Goal: Task Accomplishment & Management: Use online tool/utility

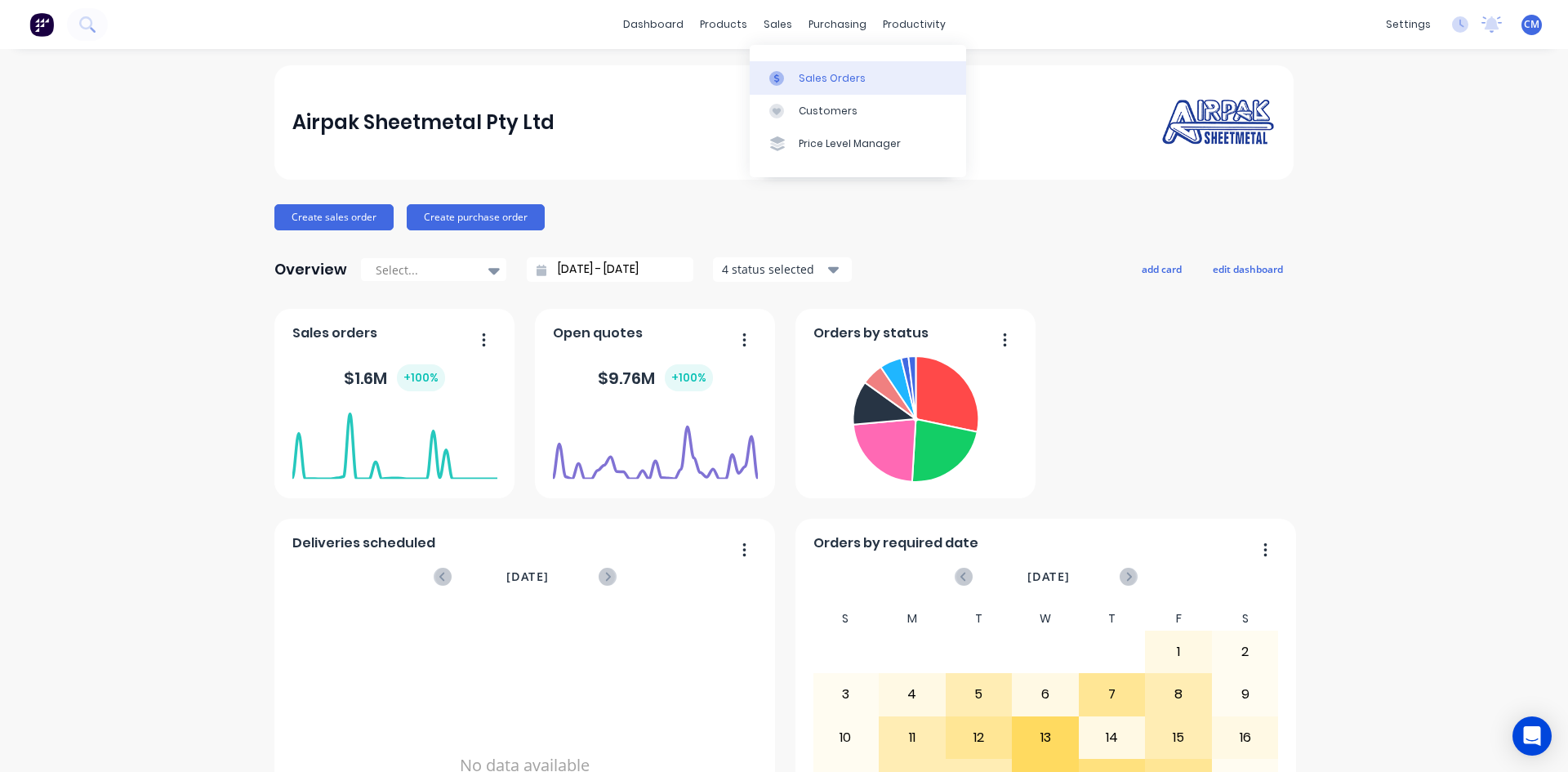
click at [815, 79] on div "Sales Orders" at bounding box center [832, 79] width 67 height 15
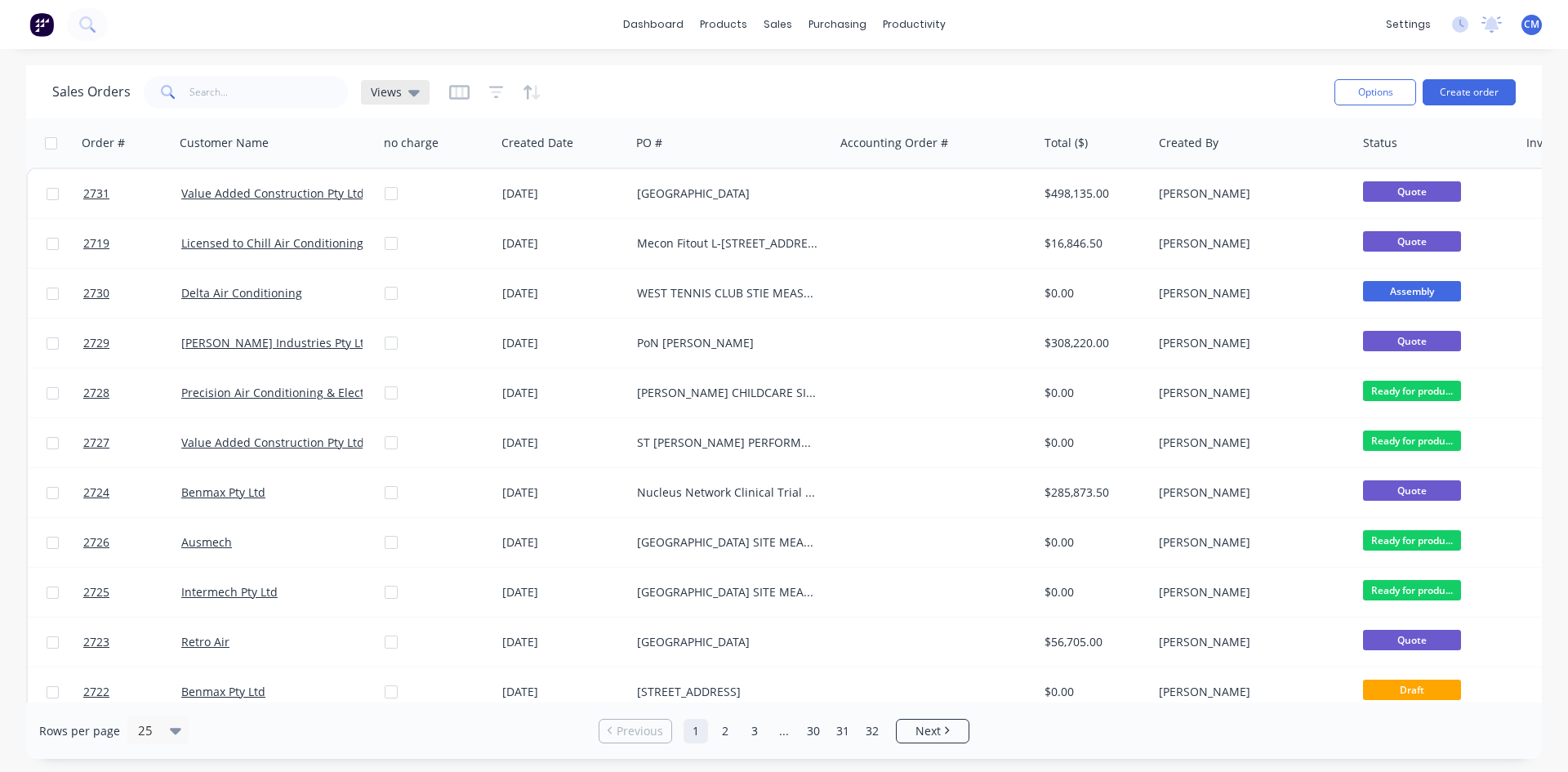
click at [409, 93] on icon at bounding box center [414, 91] width 12 height 18
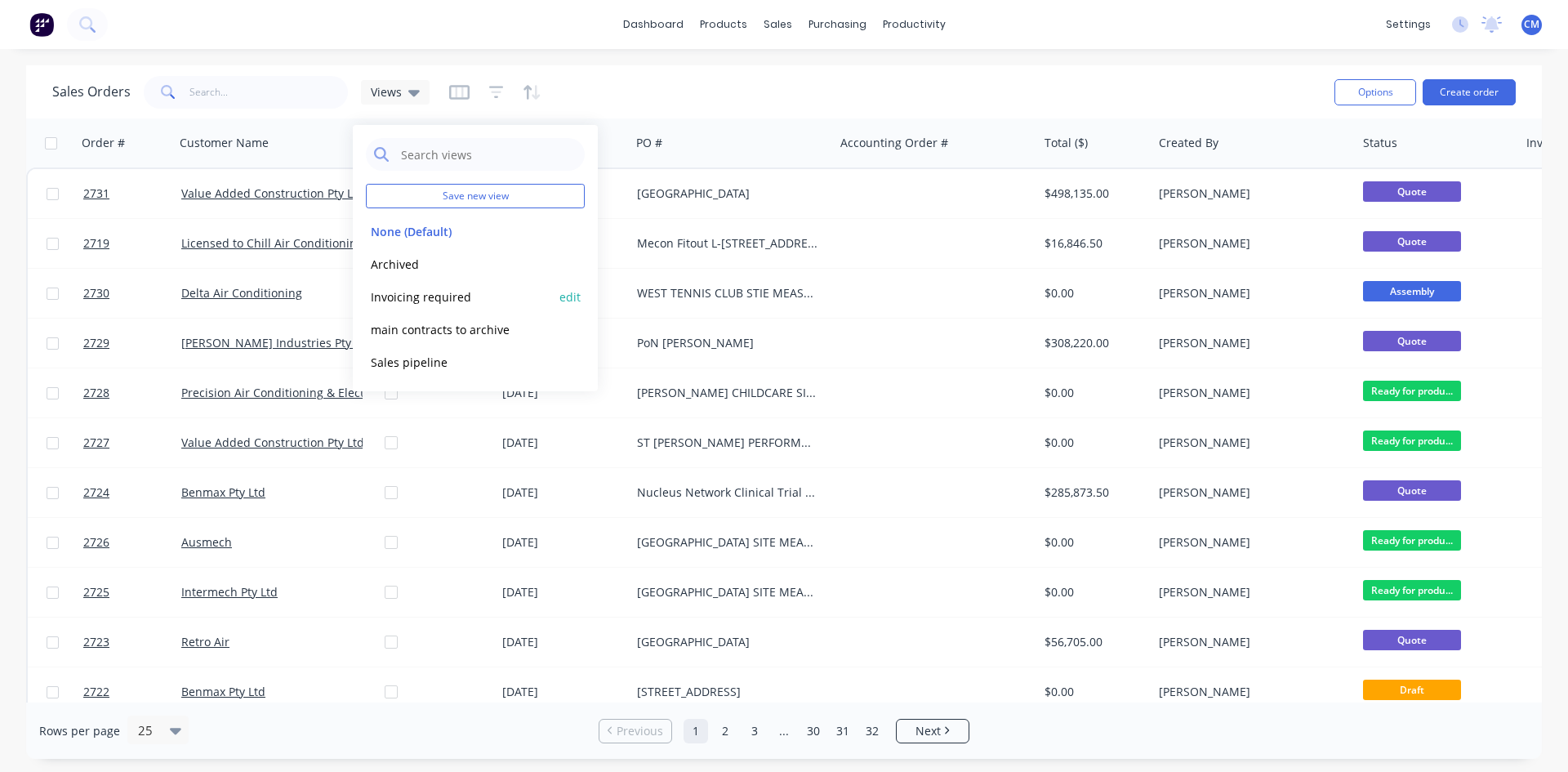
click at [445, 299] on button "Invoicing required" at bounding box center [459, 297] width 186 height 18
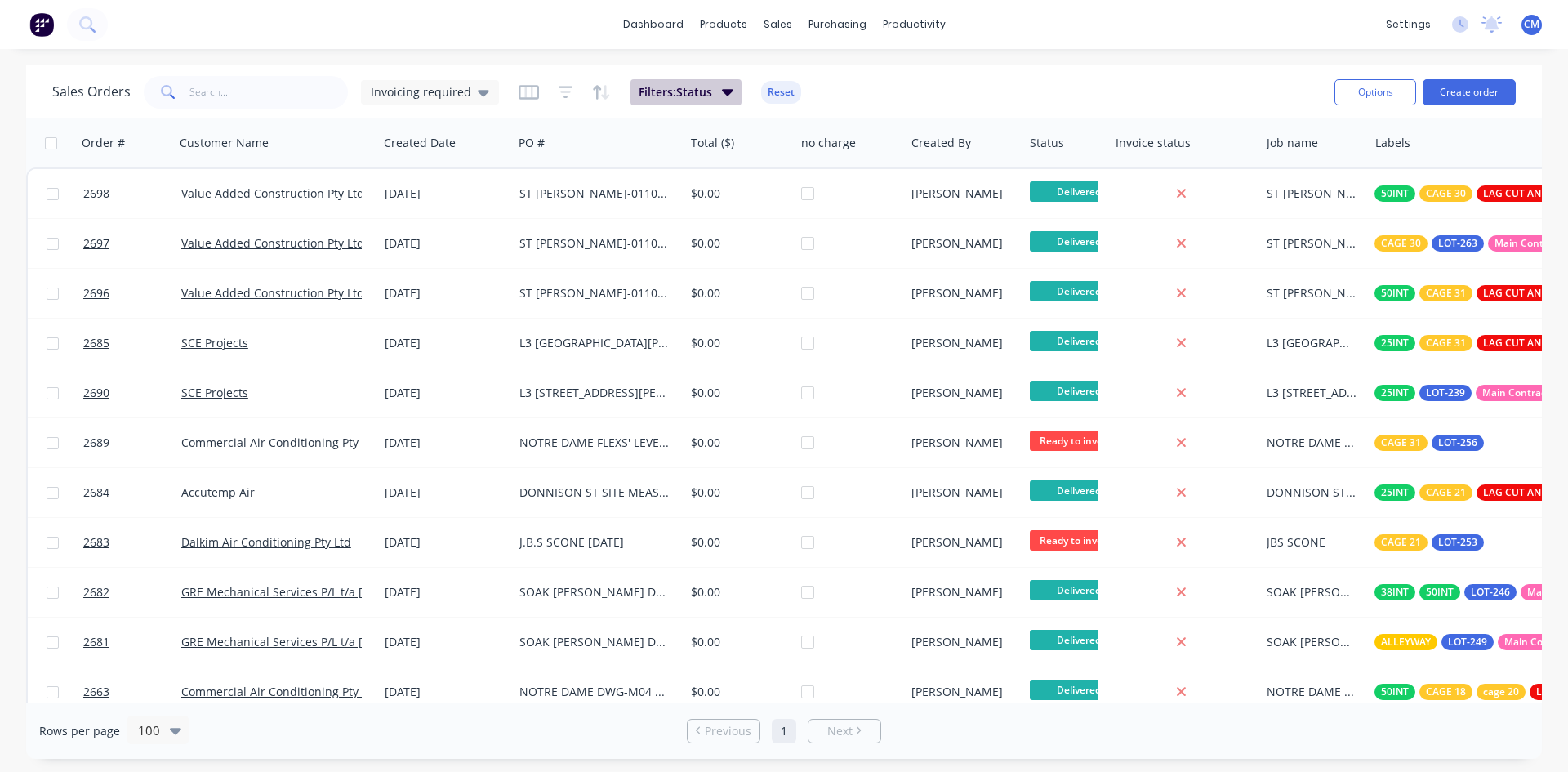
click at [724, 86] on icon "button" at bounding box center [728, 91] width 12 height 18
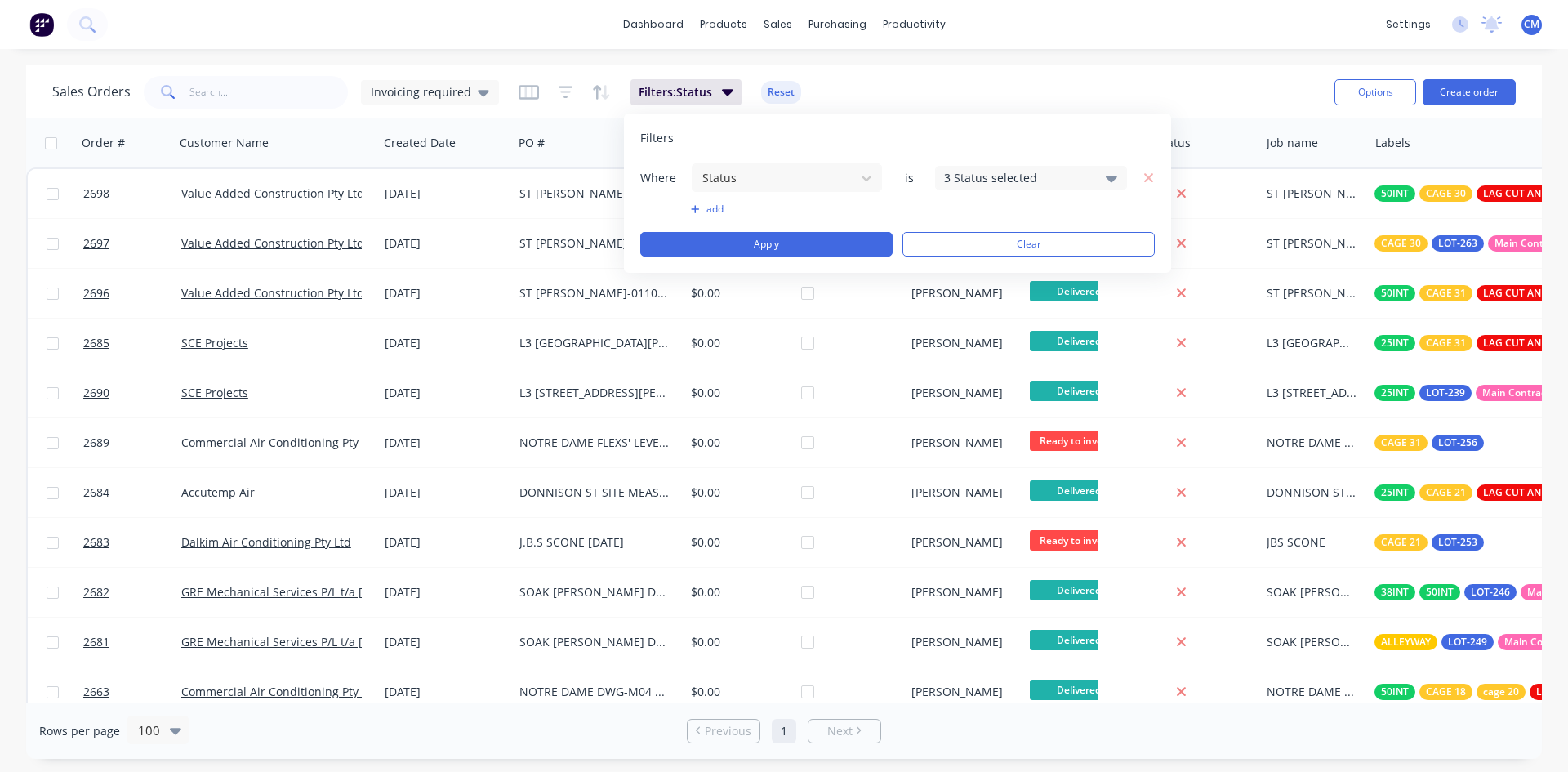
click at [706, 208] on button "add" at bounding box center [787, 209] width 192 height 13
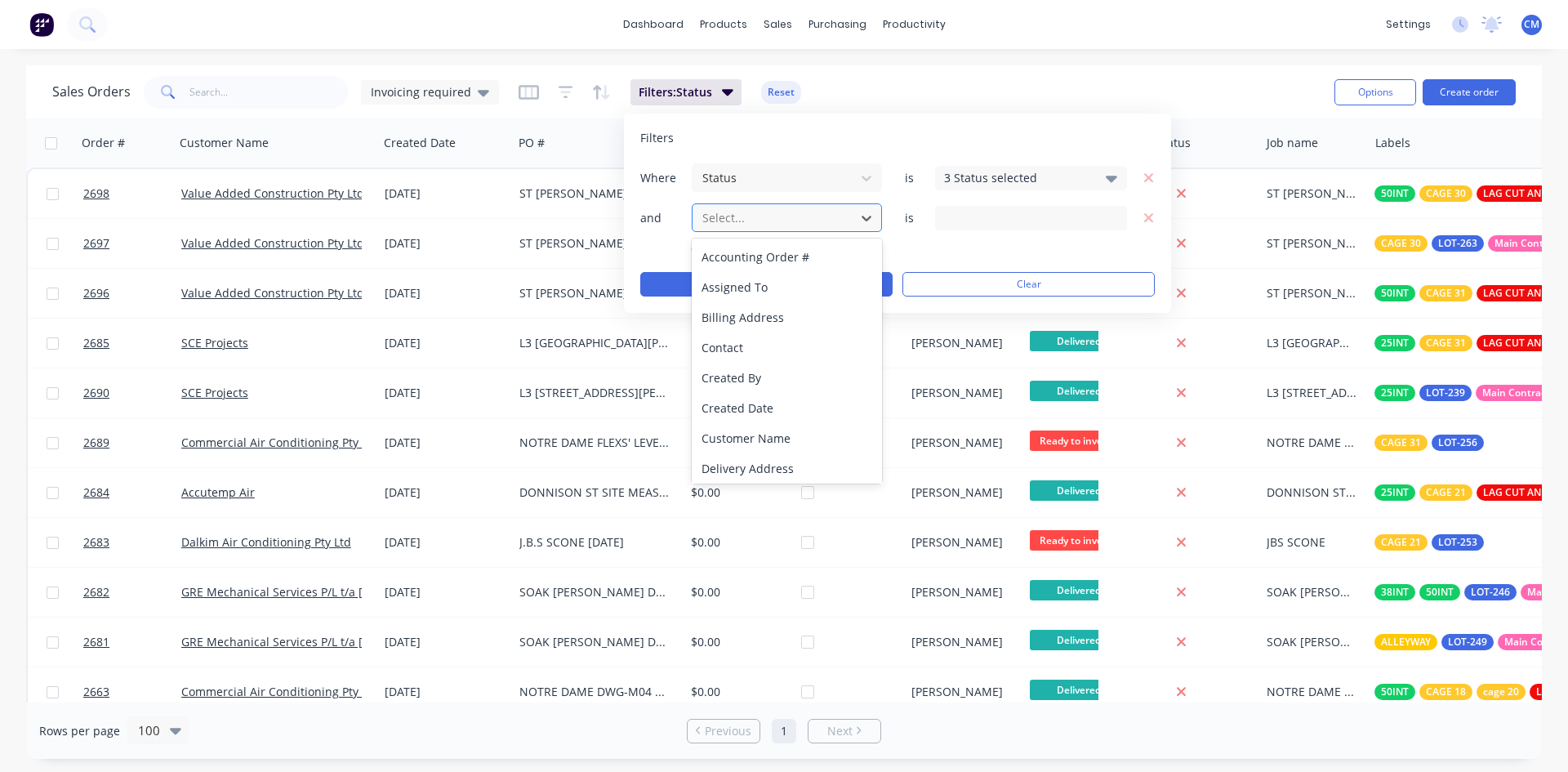
click at [701, 206] on div "Select..." at bounding box center [774, 217] width 156 height 27
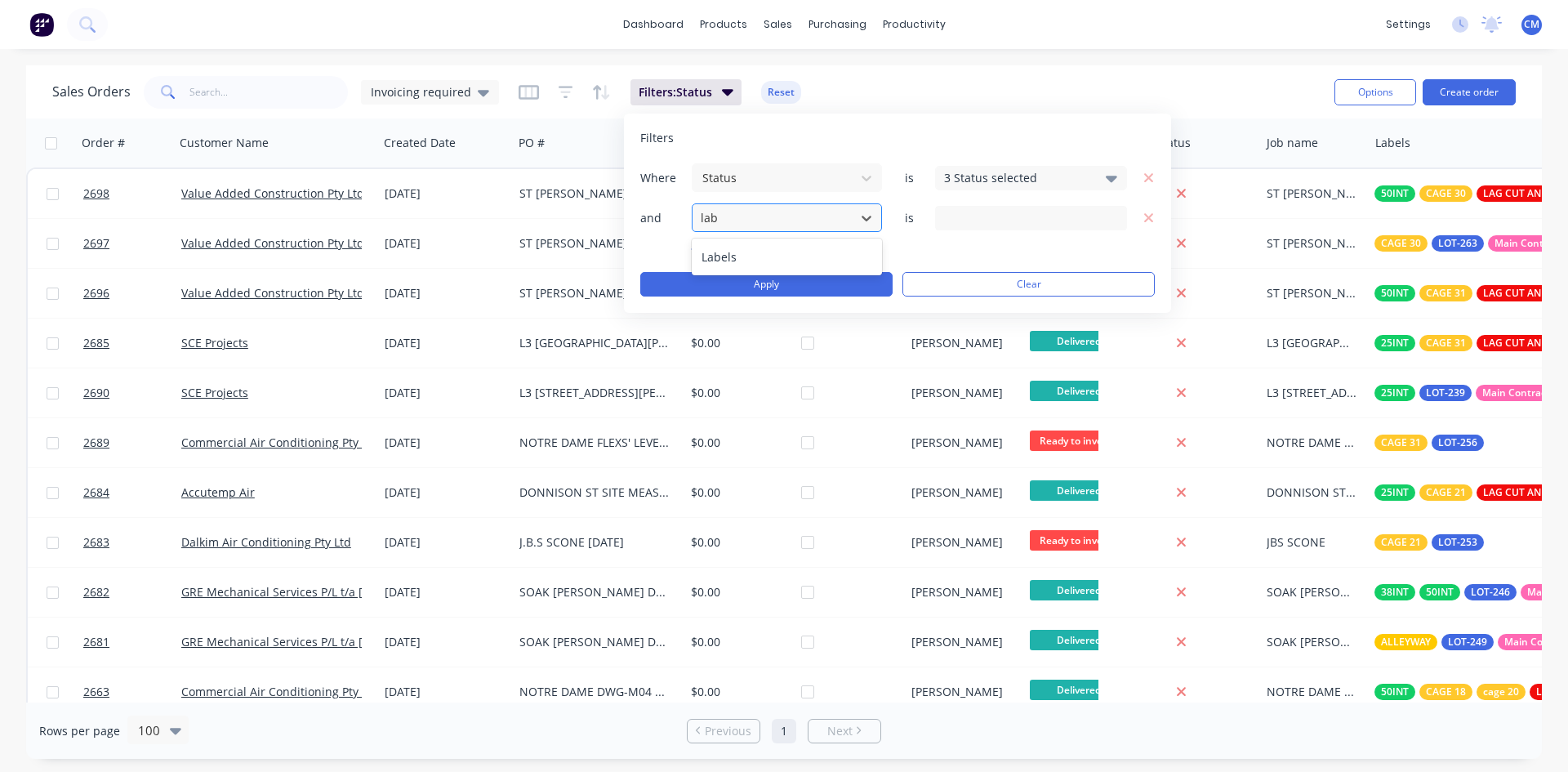
type input "labe"
click at [722, 258] on div "Labels" at bounding box center [787, 257] width 190 height 30
click at [1112, 218] on icon at bounding box center [1112, 219] width 12 height 7
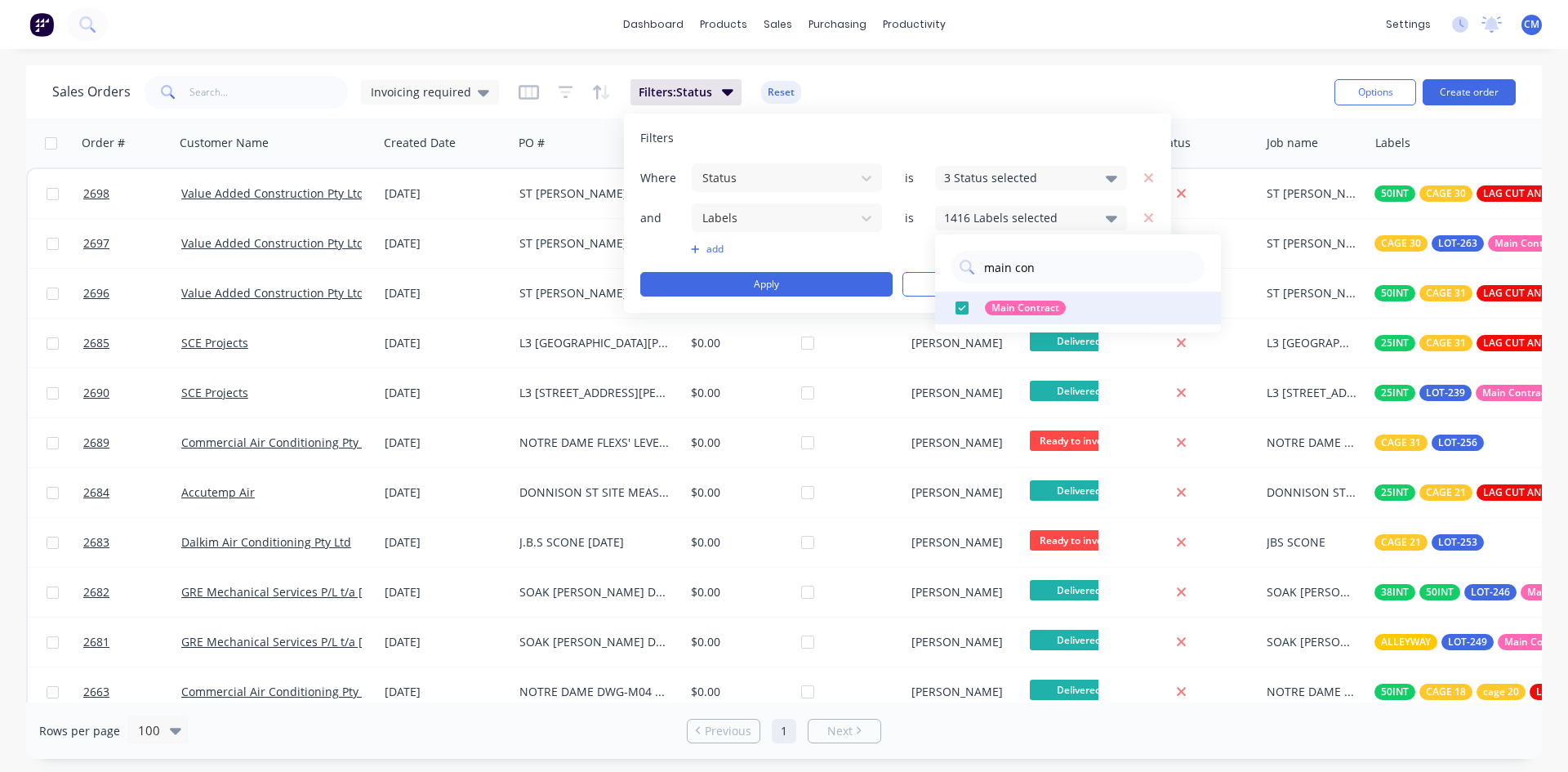
type input "main con"
click at [963, 313] on div at bounding box center [962, 308] width 33 height 33
click at [779, 277] on button "Apply" at bounding box center [766, 284] width 253 height 24
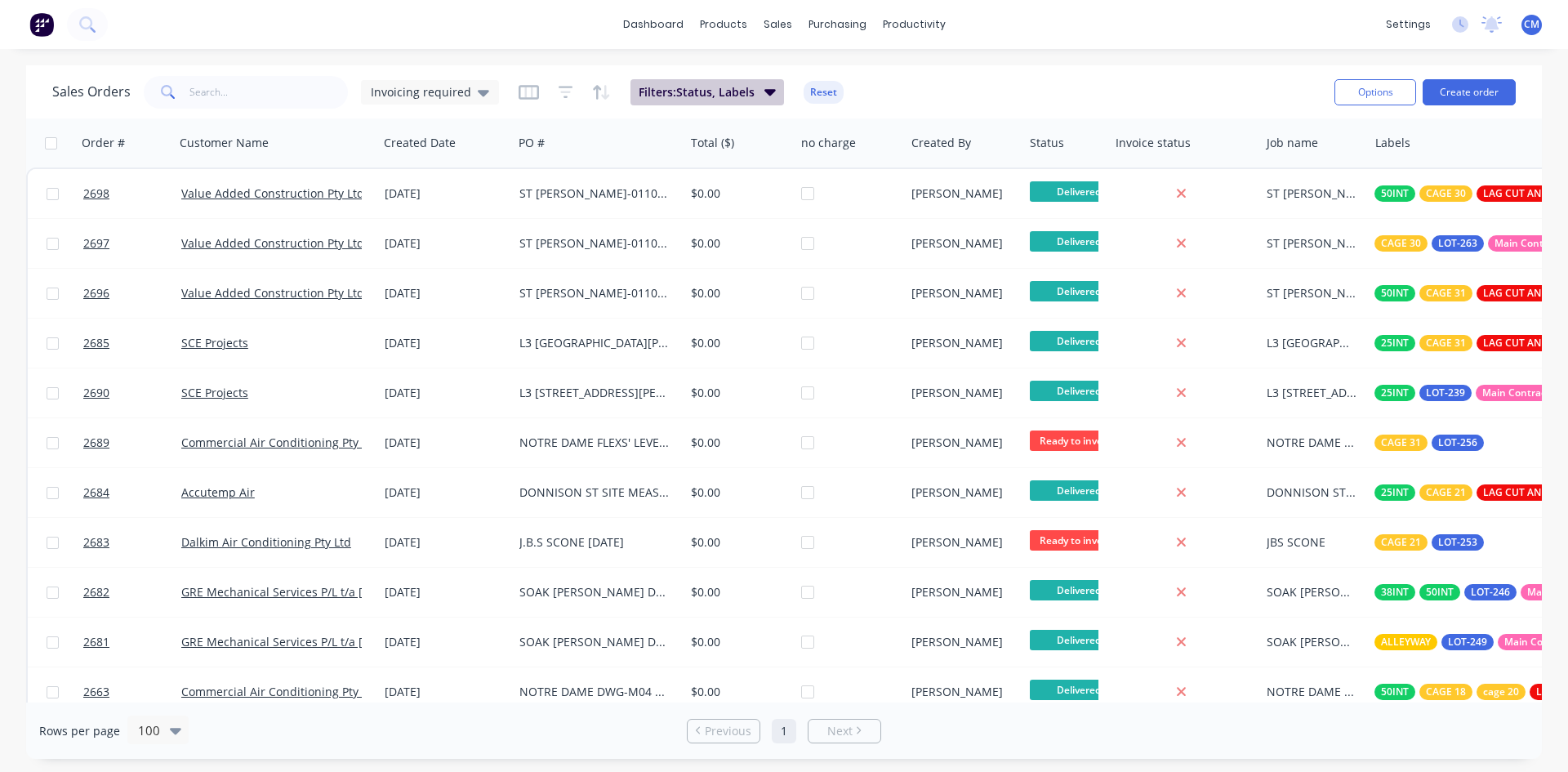
click at [766, 88] on icon "button" at bounding box center [770, 91] width 12 height 18
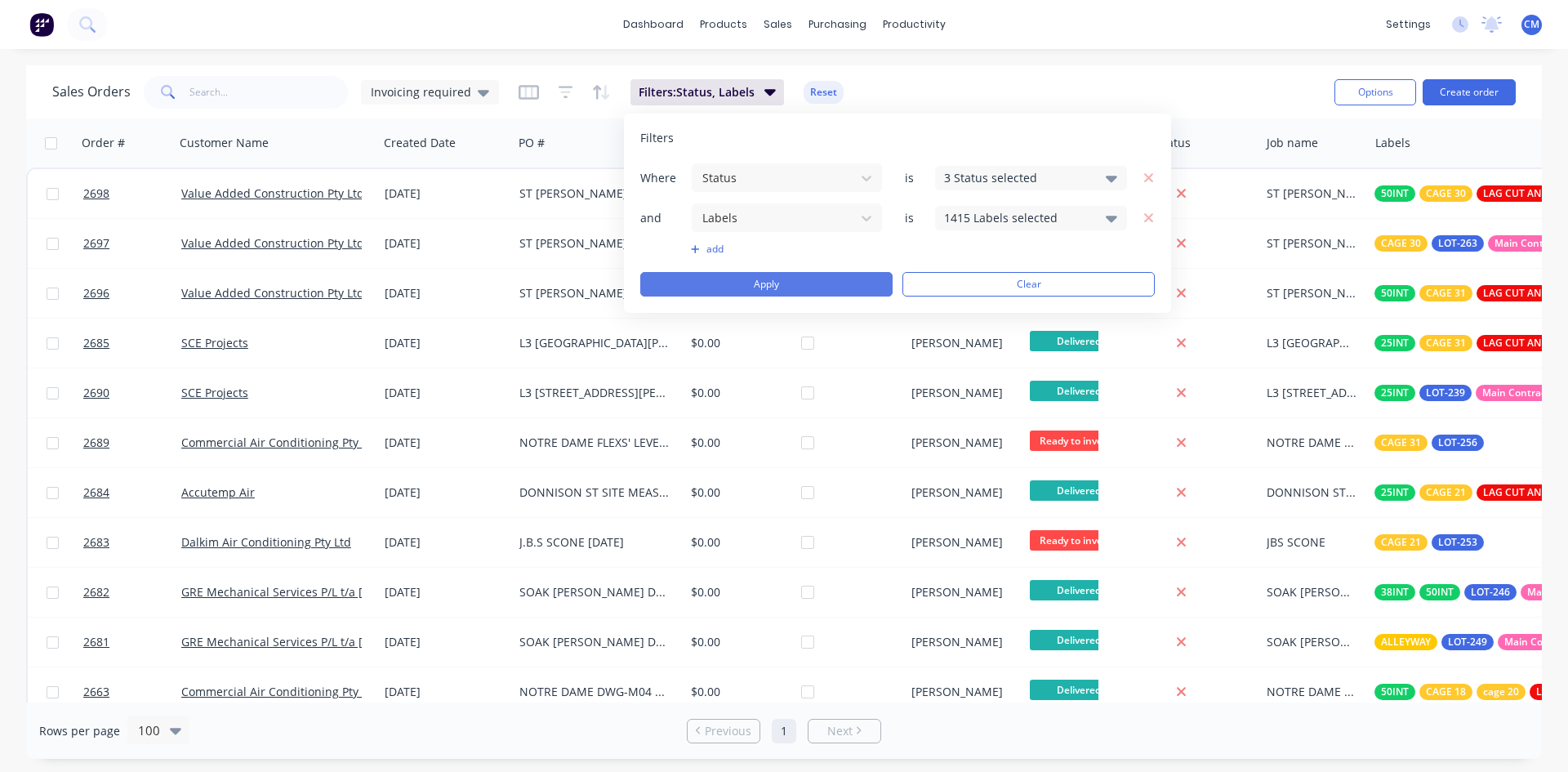
click at [801, 284] on button "Apply" at bounding box center [766, 284] width 253 height 24
